Goal: Task Accomplishment & Management: Use online tool/utility

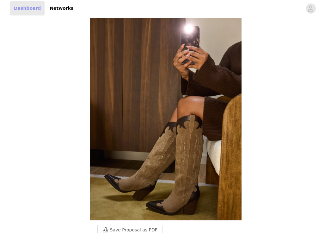
click at [30, 9] on link "Dashboard" at bounding box center [27, 8] width 34 height 14
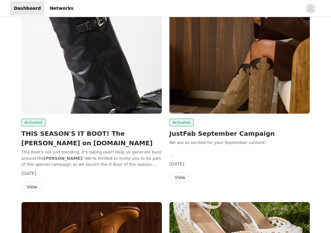
scroll to position [49, 0]
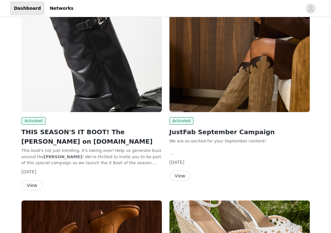
click at [29, 186] on button "View" at bounding box center [31, 185] width 21 height 10
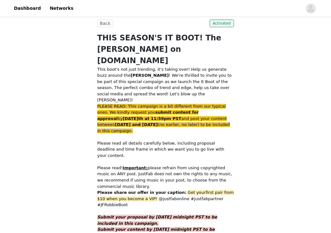
scroll to position [244, 0]
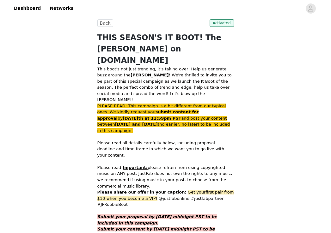
click at [128, 190] on span "first pair from $10 when you become a VIP!" at bounding box center [165, 195] width 136 height 11
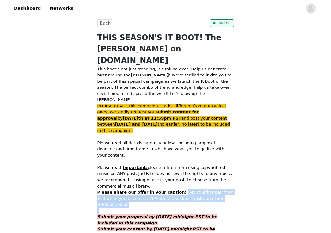
drag, startPoint x: 131, startPoint y: 181, endPoint x: 177, endPoint y: 166, distance: 47.6
click at [177, 166] on div "This boot's not just trending, it's taking over! Help us generate buzz around t…" at bounding box center [165, 192] width 136 height 253
copy div "Get your first pair from $10 when you become a VIP! @justfabonline #justfabpart…"
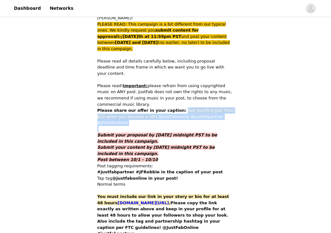
scroll to position [327, 0]
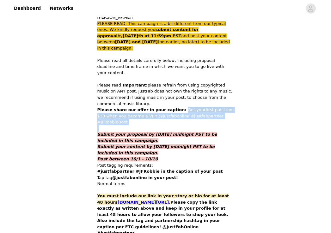
drag, startPoint x: 168, startPoint y: 173, endPoint x: 92, endPoint y: 172, distance: 75.8
copy span "[DOMAIN_NAME][URL]"
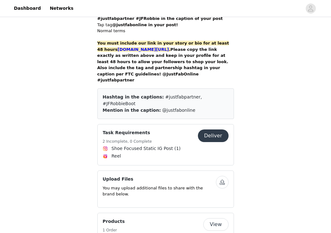
scroll to position [487, 0]
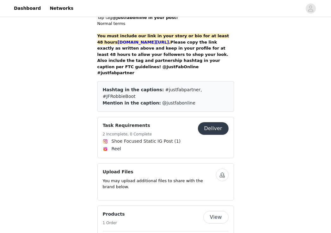
click at [206, 122] on button "Deliver" at bounding box center [213, 128] width 31 height 13
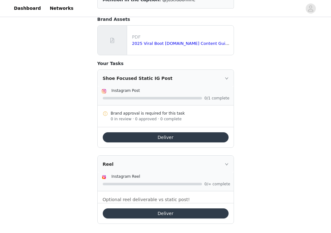
scroll to position [99, 0]
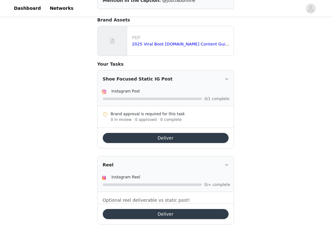
click at [152, 209] on button "Deliver" at bounding box center [166, 214] width 126 height 10
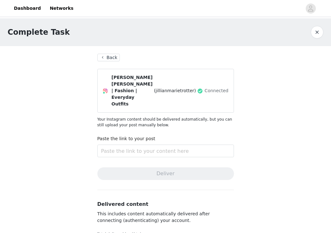
click at [102, 59] on button "Back" at bounding box center [108, 58] width 23 height 8
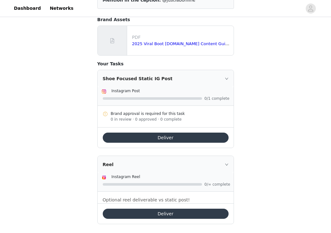
scroll to position [99, 0]
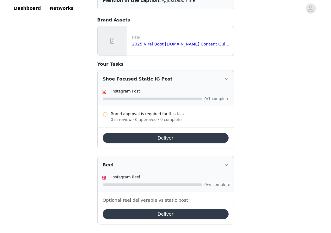
click at [153, 134] on button "Deliver" at bounding box center [166, 138] width 126 height 10
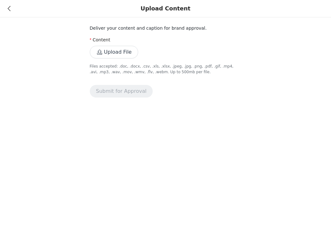
click at [10, 9] on icon at bounding box center [9, 8] width 3 height 4
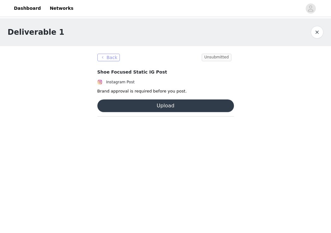
click at [112, 56] on button "Back" at bounding box center [108, 58] width 23 height 8
